Goal: Task Accomplishment & Management: Manage account settings

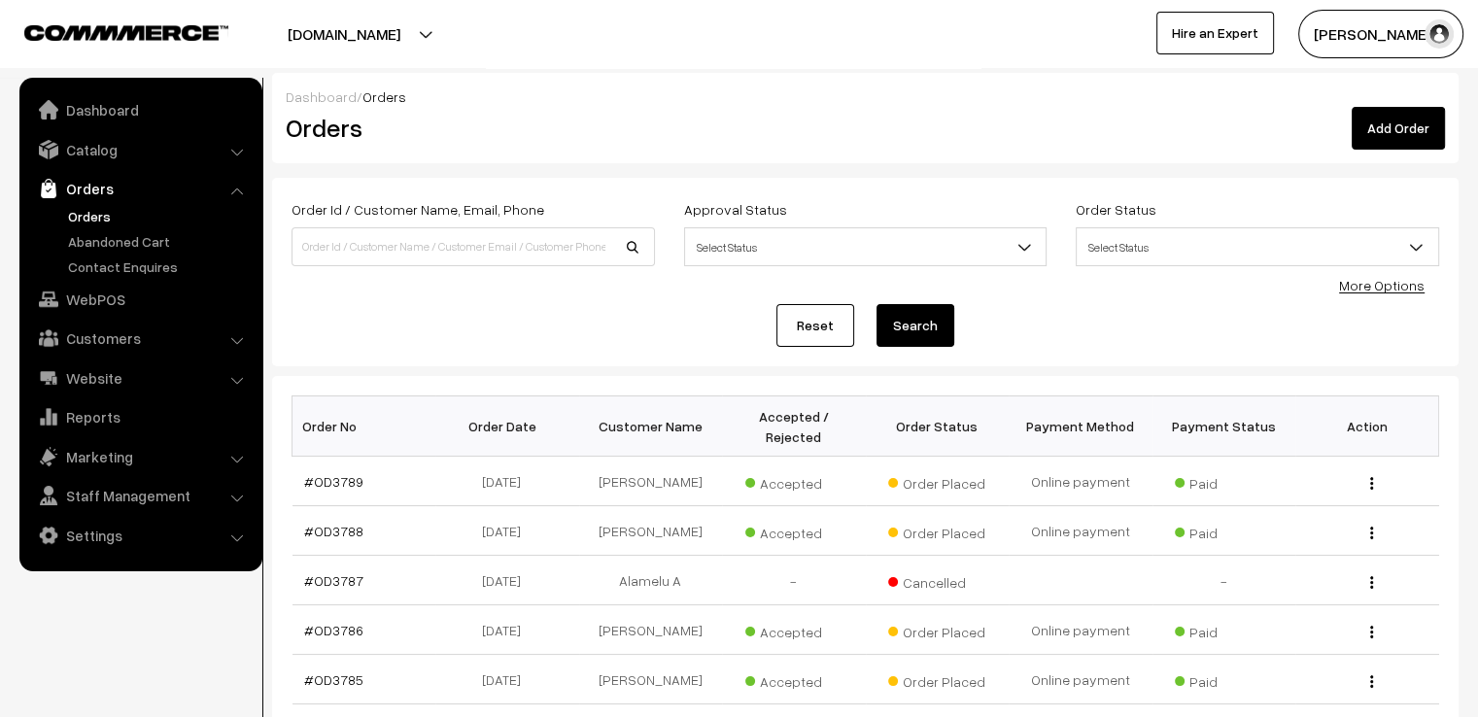
click at [793, 319] on link "Reset" at bounding box center [815, 325] width 78 height 43
click at [345, 671] on link "#OD3785" at bounding box center [333, 679] width 59 height 17
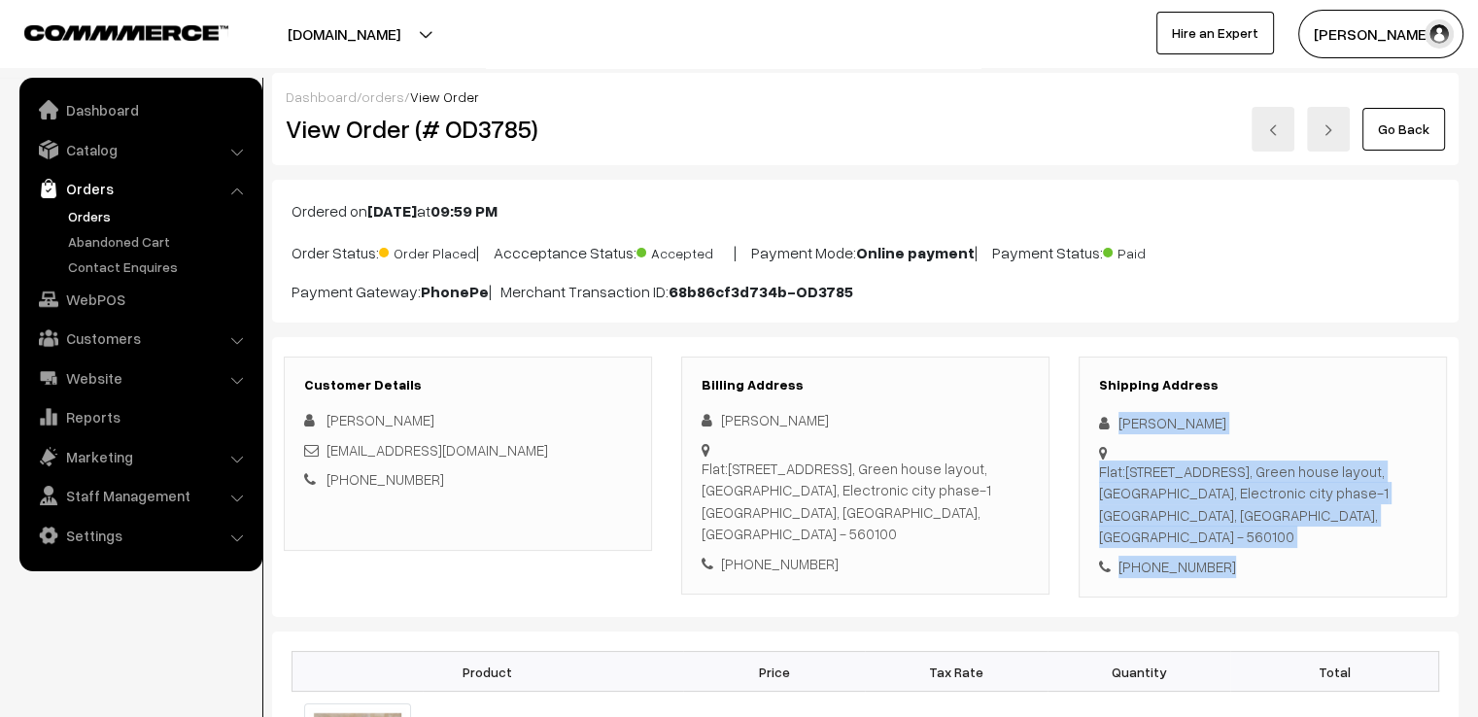
drag, startPoint x: 1119, startPoint y: 409, endPoint x: 1252, endPoint y: 551, distance: 194.5
click at [1252, 551] on div "Shipping Address [PERSON_NAME] [STREET_ADDRESS] [PHONE_NUMBER]" at bounding box center [1263, 478] width 368 height 242
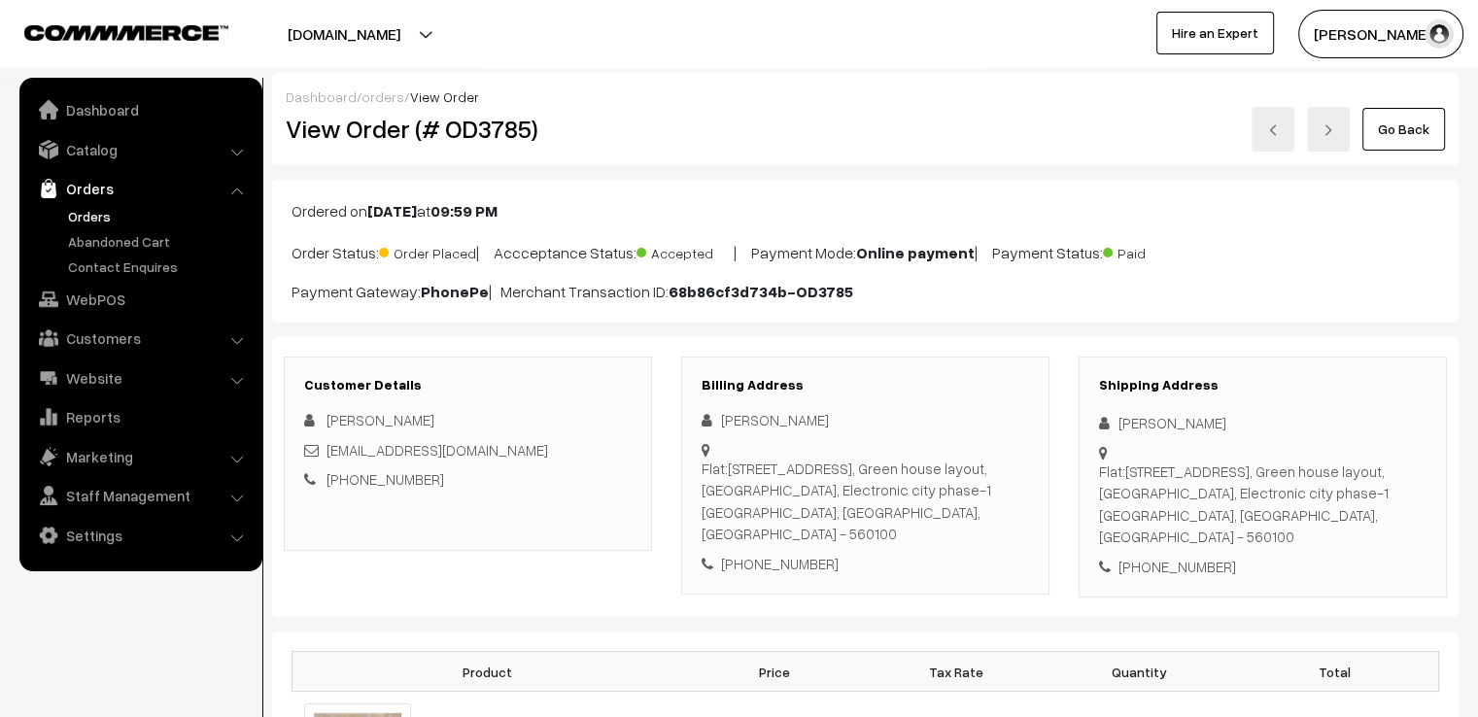
click at [1368, 225] on div "Ordered on [DATE] 09:59 PM Order Status: Order Placed | Accceptance Status: Acc…" at bounding box center [865, 251] width 1186 height 143
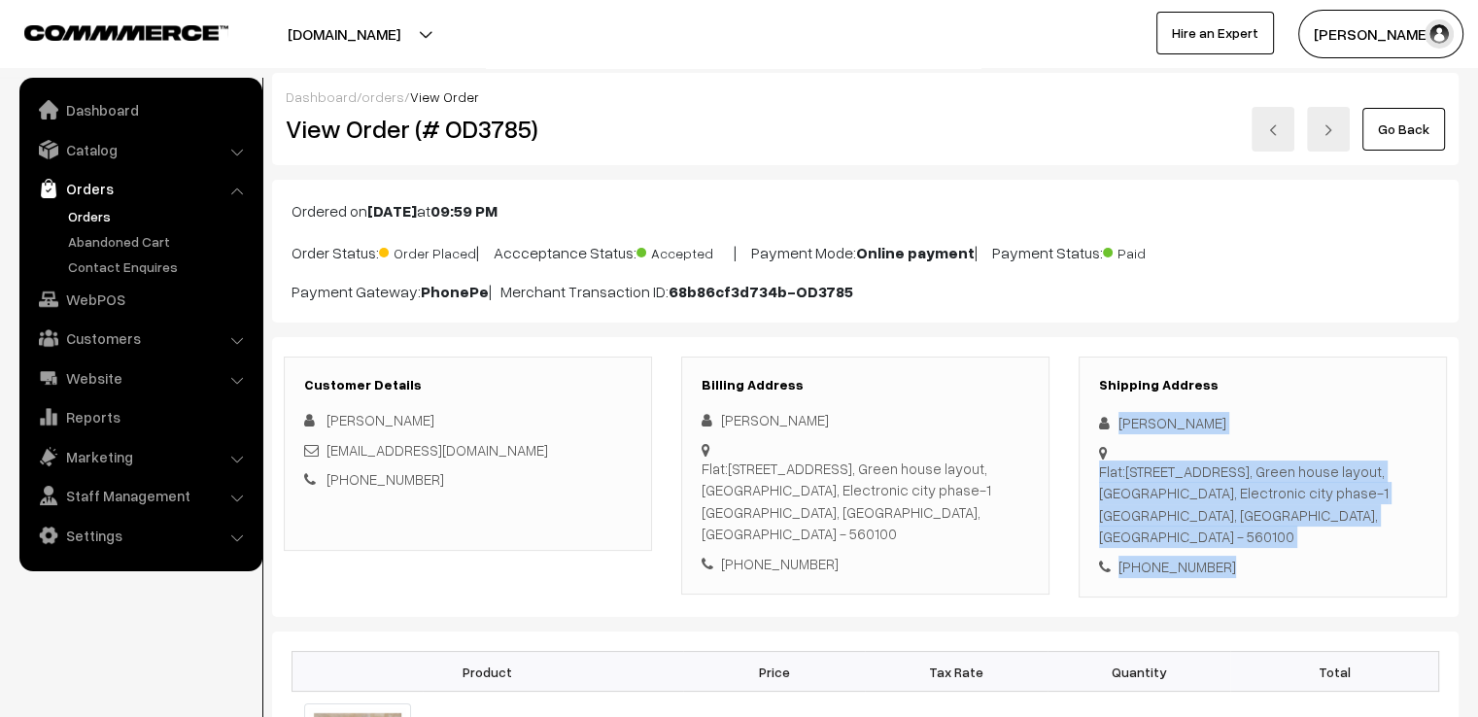
drag, startPoint x: 1114, startPoint y: 403, endPoint x: 1268, endPoint y: 594, distance: 245.2
click at [1268, 594] on div "Customer Details [PERSON_NAME] [EMAIL_ADDRESS][DOMAIN_NAME] [PHONE_NUMBER] Bill…" at bounding box center [865, 477] width 1186 height 281
copy div "[PERSON_NAME] Flat:[STREET_ADDRESS] [PHONE_NUMBER]"
